Goal: Check status: Check status

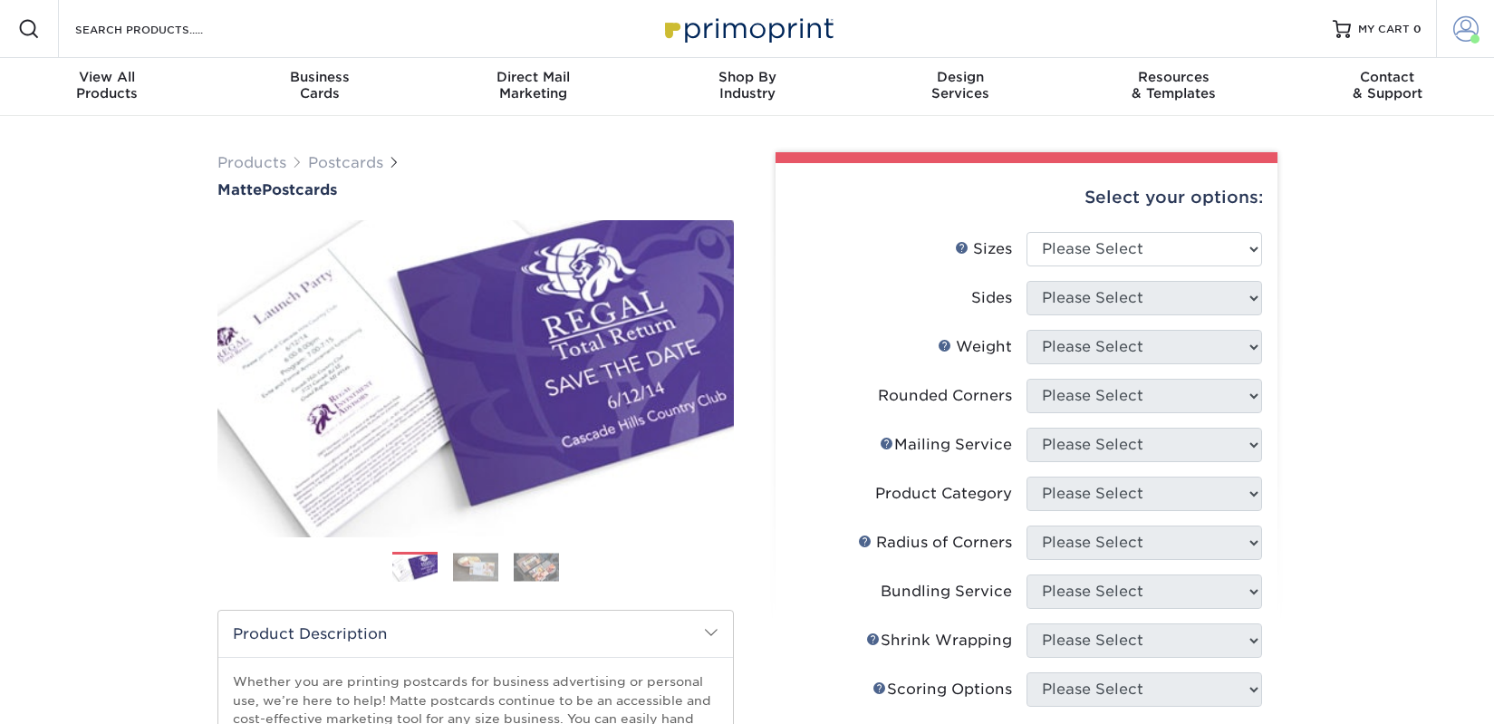
click at [1470, 30] on span at bounding box center [1465, 28] width 25 height 25
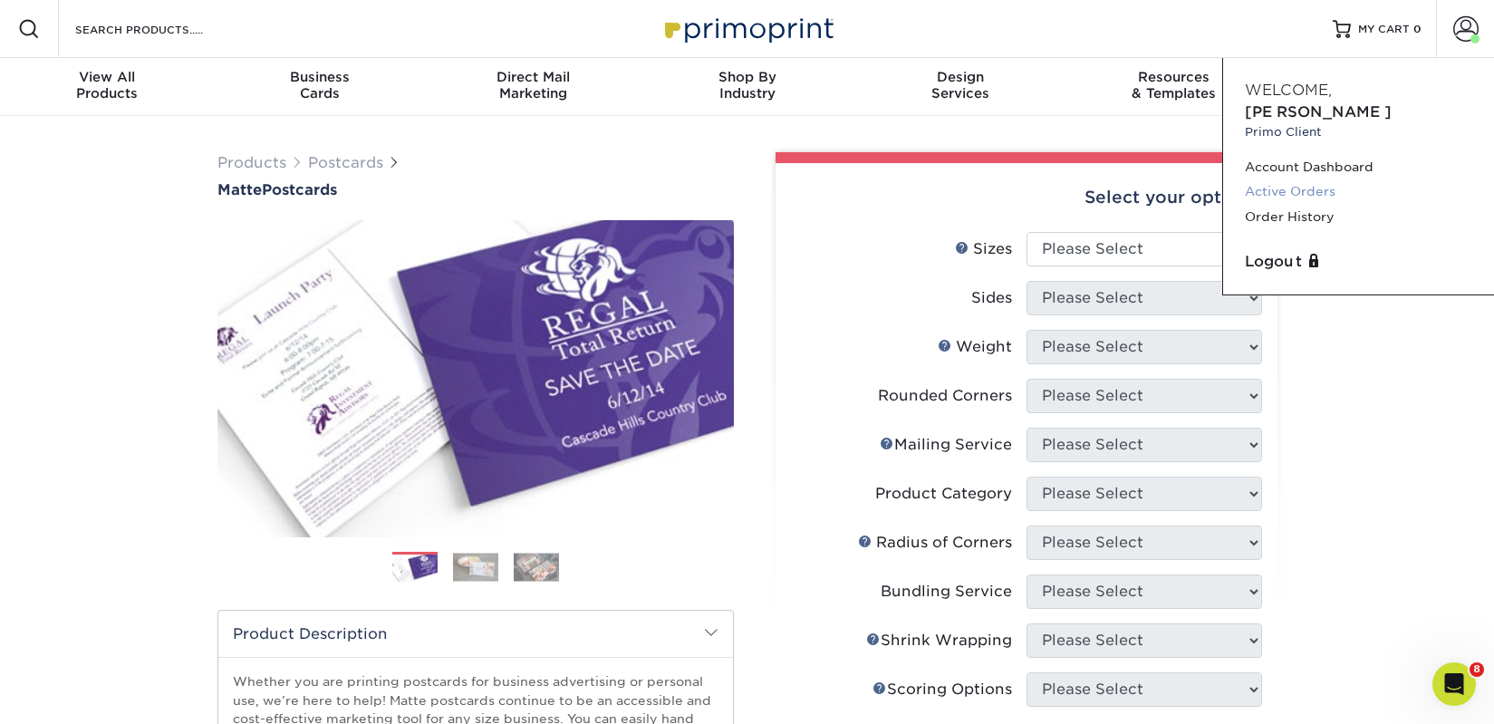
click at [1281, 179] on link "Active Orders" at bounding box center [1358, 191] width 227 height 24
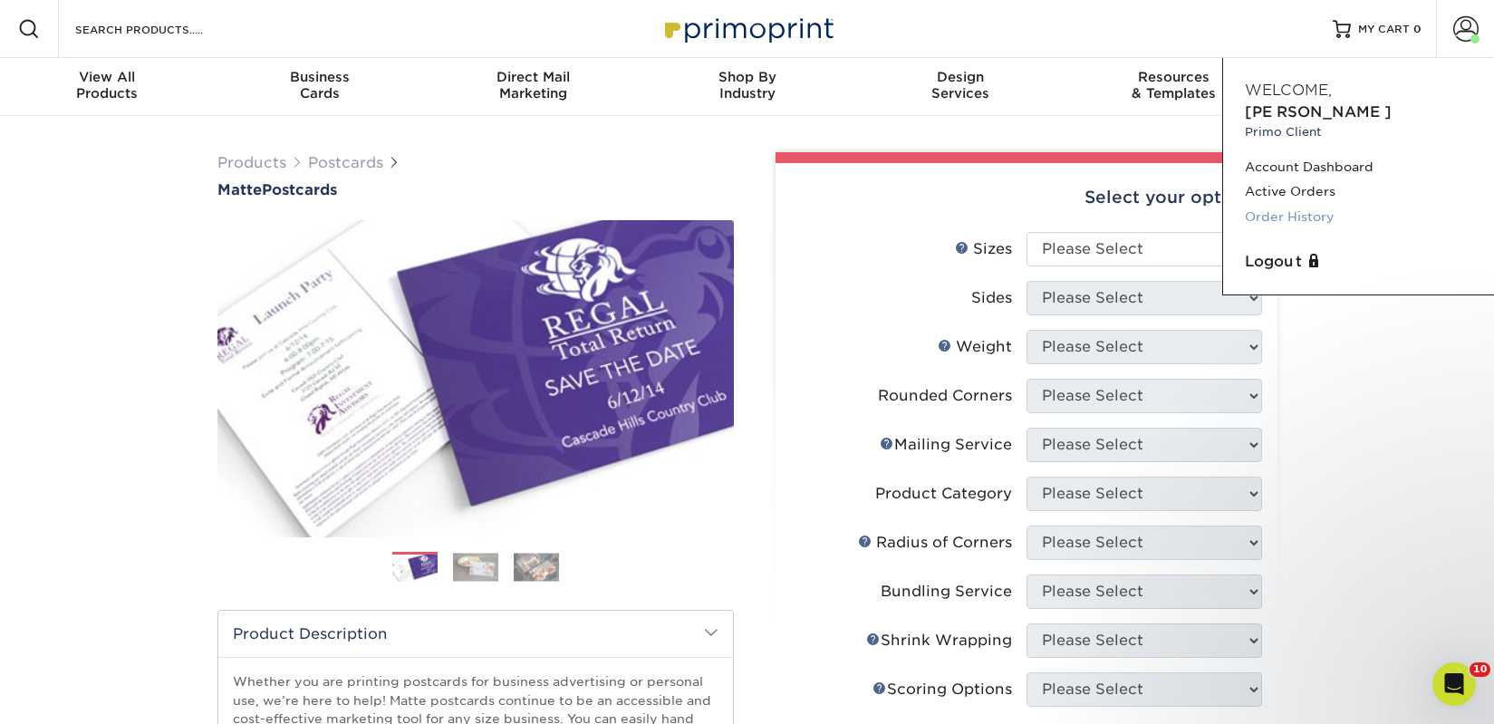
click at [1315, 205] on link "Order History" at bounding box center [1358, 217] width 227 height 24
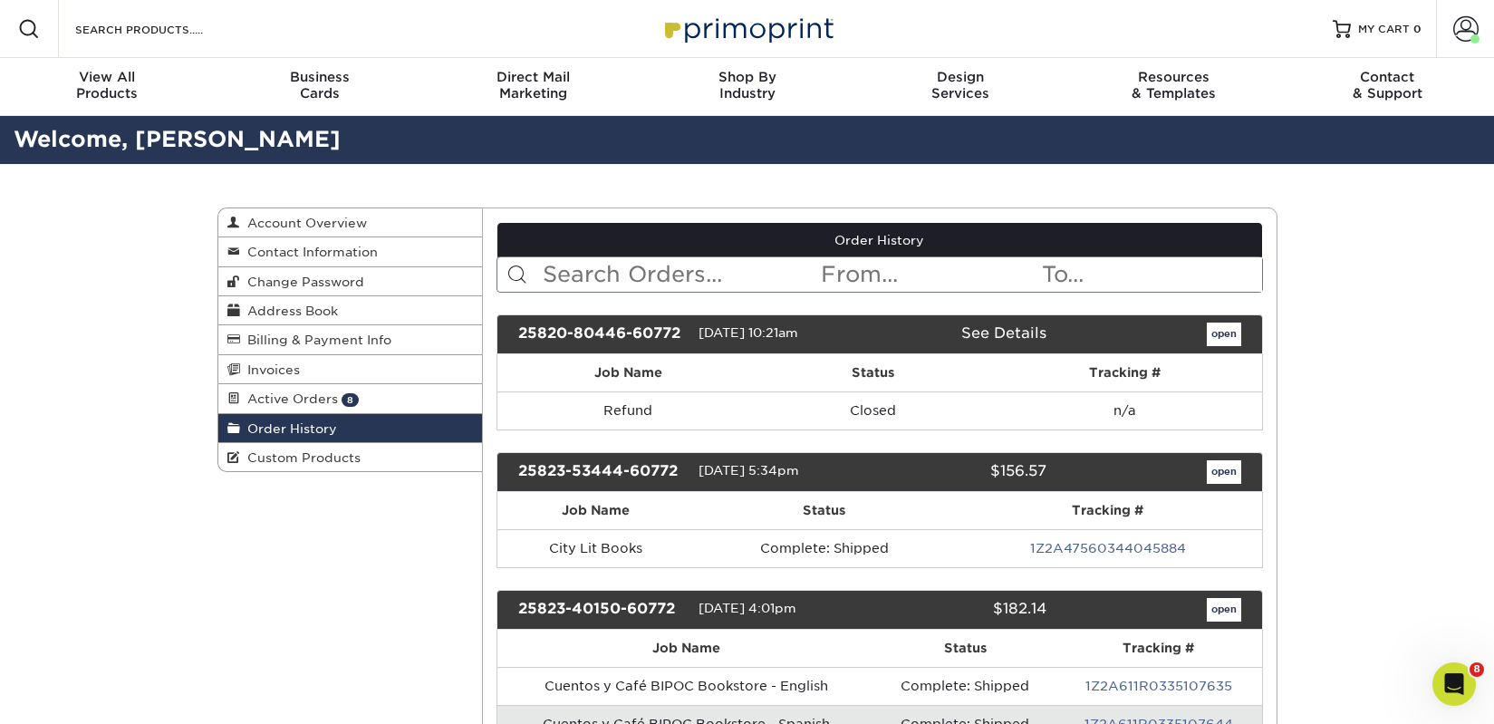
click at [636, 266] on input "text" at bounding box center [680, 274] width 278 height 34
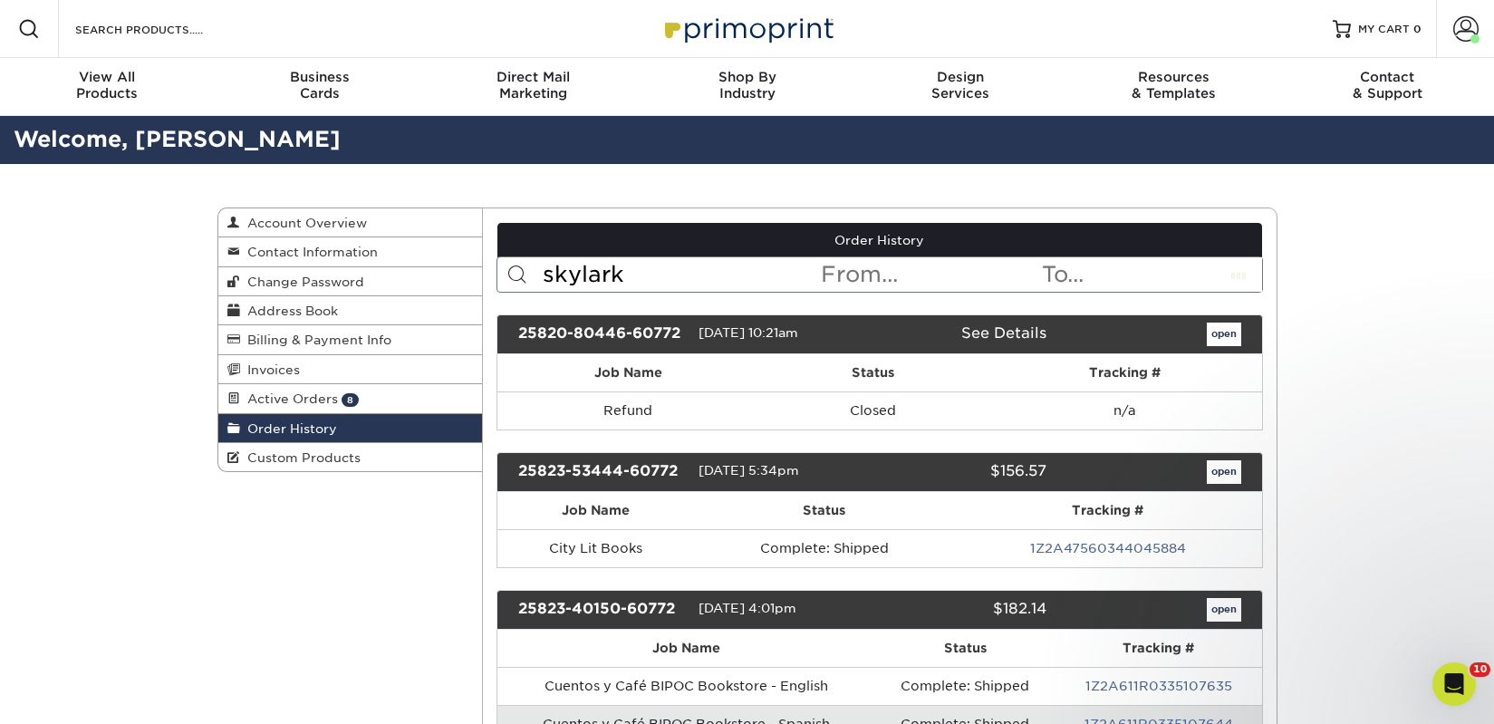
type input "skylark"
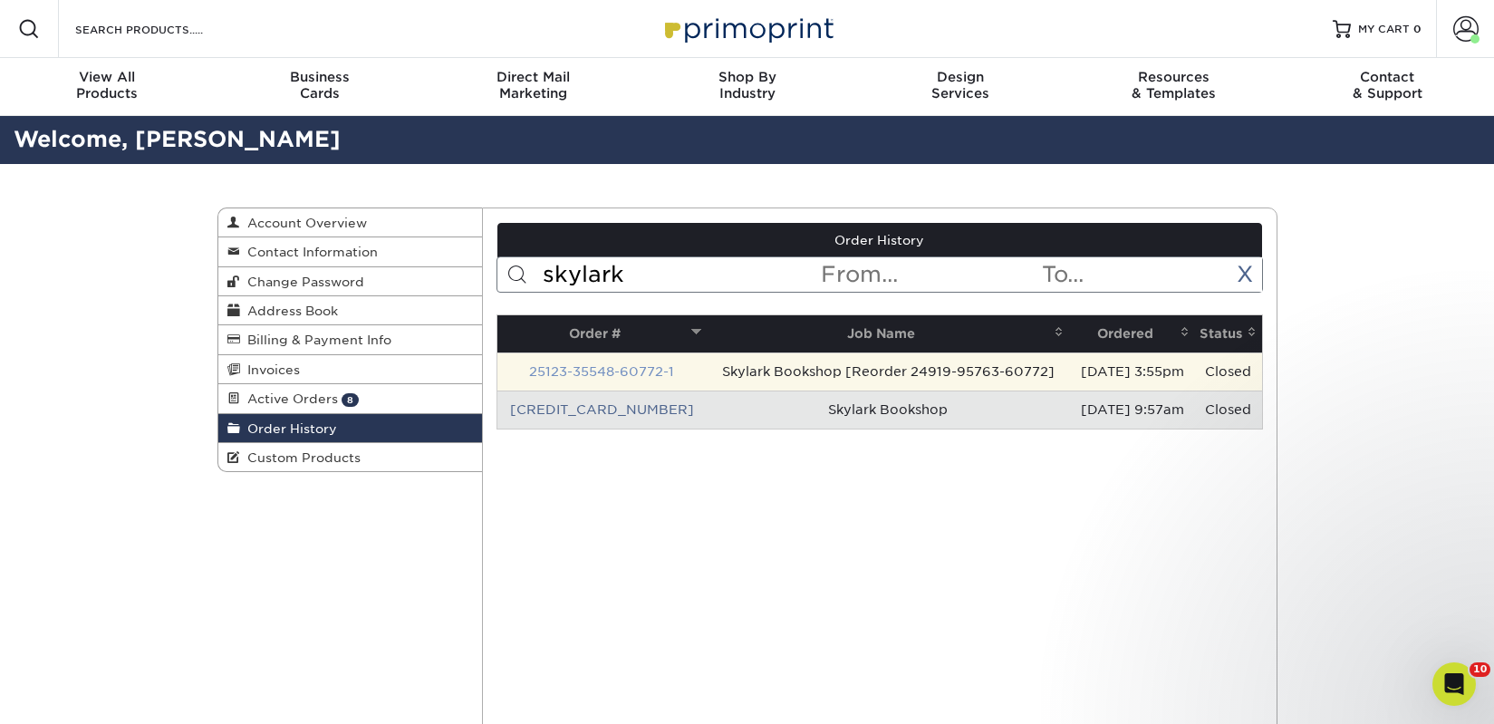
click at [596, 369] on link "25123-35548-60772-1" at bounding box center [601, 371] width 145 height 14
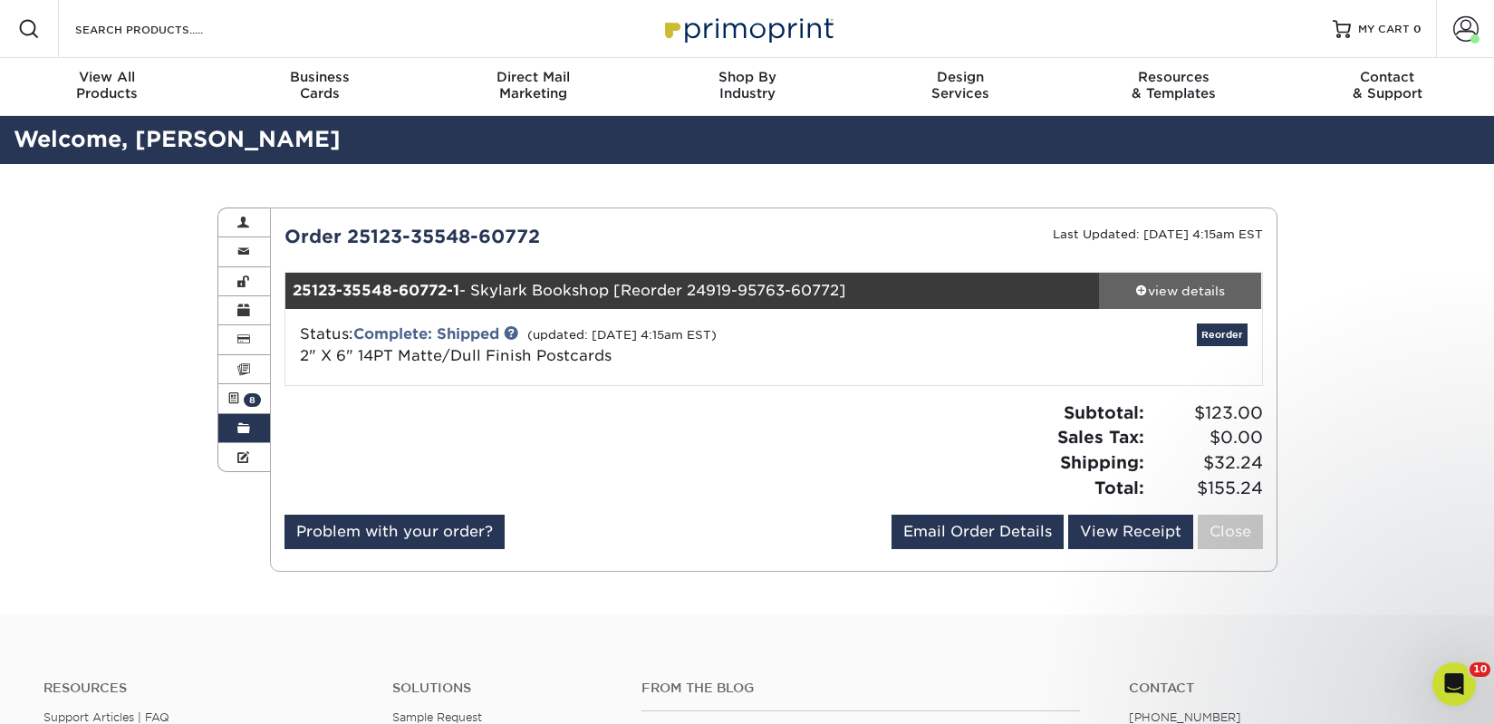
click at [1170, 292] on div "view details" at bounding box center [1180, 291] width 163 height 18
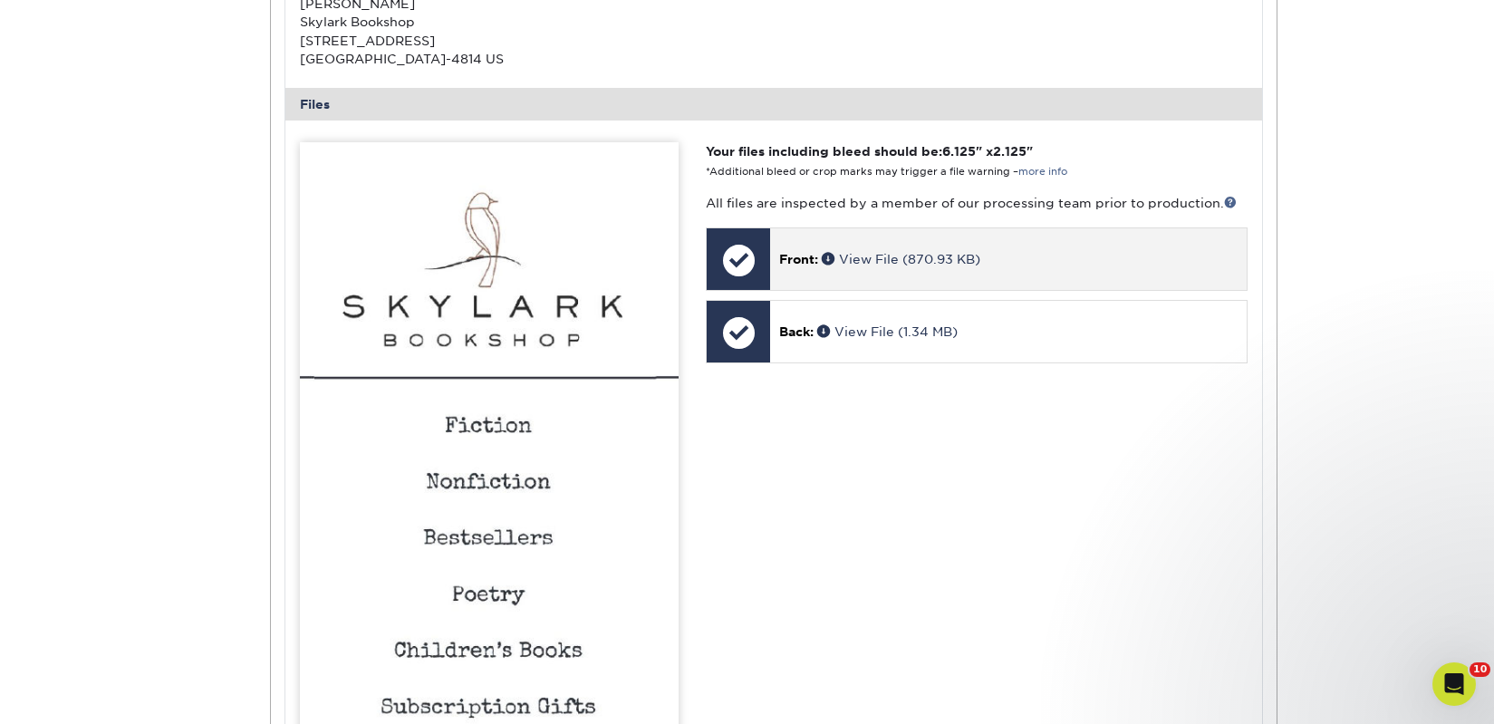
scroll to position [772, 0]
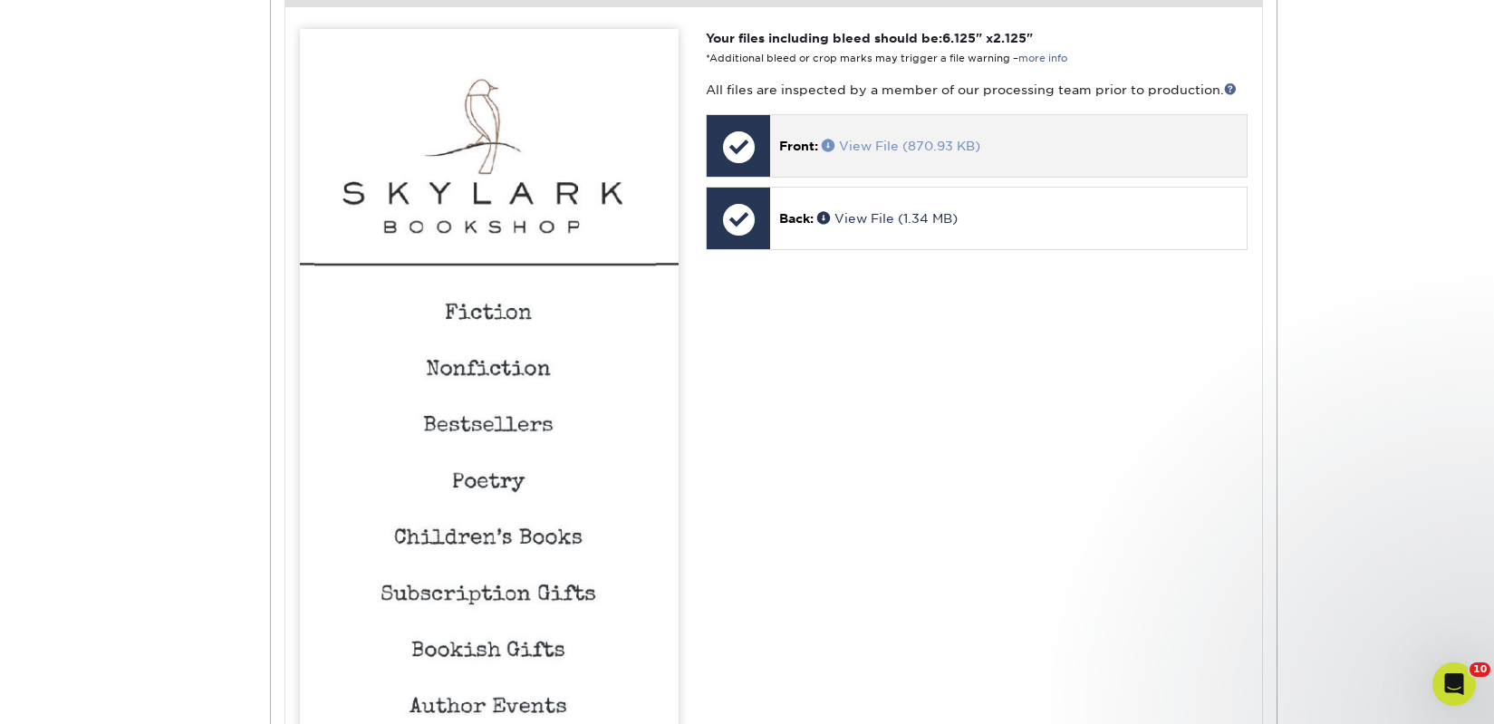
click at [887, 148] on link "View File (870.93 KB)" at bounding box center [901, 146] width 159 height 14
